Goal: Task Accomplishment & Management: Use online tool/utility

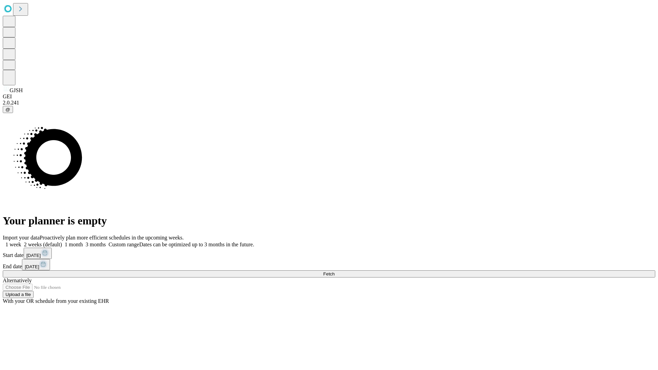
click at [335, 271] on span "Fetch" at bounding box center [328, 273] width 11 height 5
